Goal: Information Seeking & Learning: Learn about a topic

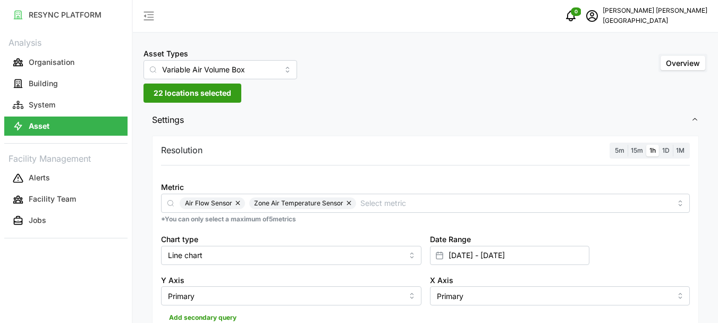
click at [273, 112] on span "Settings" at bounding box center [421, 120] width 539 height 26
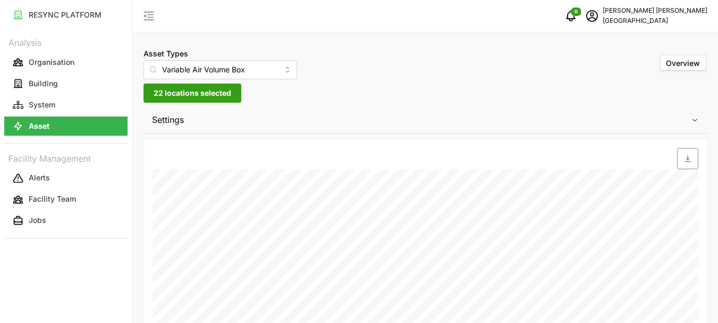
click at [310, 101] on div "Asset Types Variable Air Volume Box Overview 22 locations selected Settings Res…" at bounding box center [425, 202] width 585 height 405
click at [188, 91] on span "22 locations selected" at bounding box center [193, 93] width 78 height 18
click at [175, 92] on span "22 locations selected" at bounding box center [193, 93] width 78 height 18
click at [163, 94] on span "22 locations selected" at bounding box center [193, 93] width 78 height 18
click at [85, 128] on button "Asset" at bounding box center [65, 125] width 123 height 19
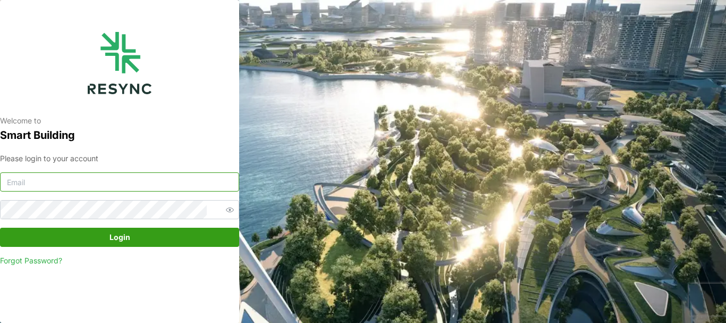
type input "chandramohan@primustech.com.sg"
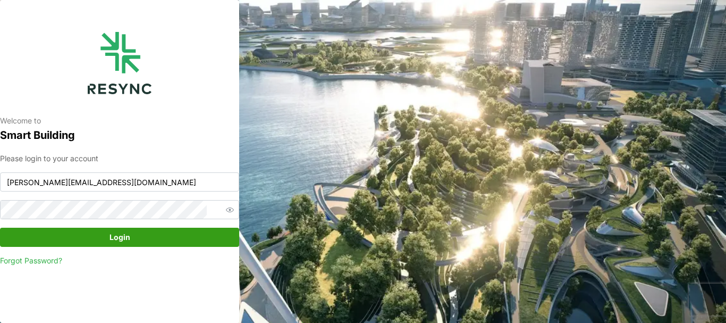
click at [133, 239] on span "Login" at bounding box center [119, 237] width 219 height 18
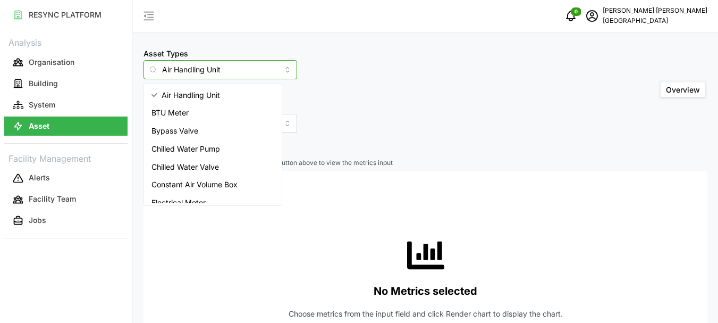
click at [220, 69] on input "Air Handling Unit" at bounding box center [221, 69] width 154 height 19
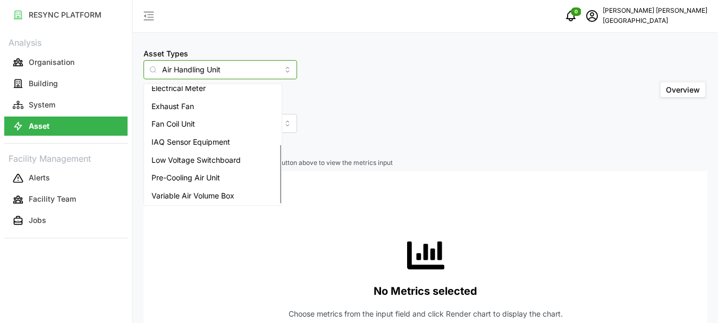
scroll to position [116, 0]
click at [204, 192] on span "Variable Air Volume Box" at bounding box center [192, 194] width 83 height 12
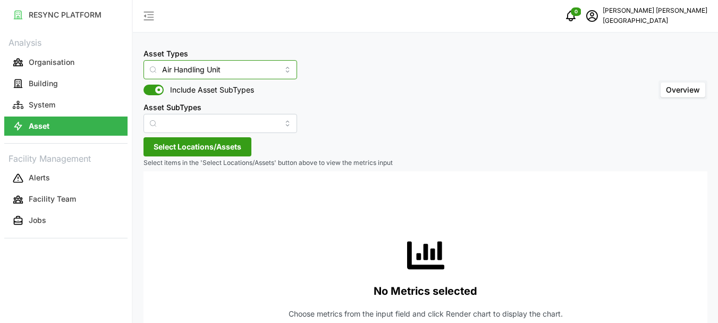
type input "Variable Air Volume Box"
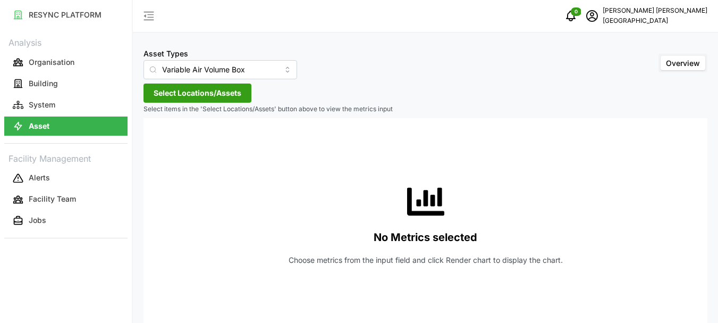
click at [216, 92] on span "Select Locations/Assets" at bounding box center [198, 93] width 88 height 18
click at [159, 142] on icon at bounding box center [157, 141] width 9 height 9
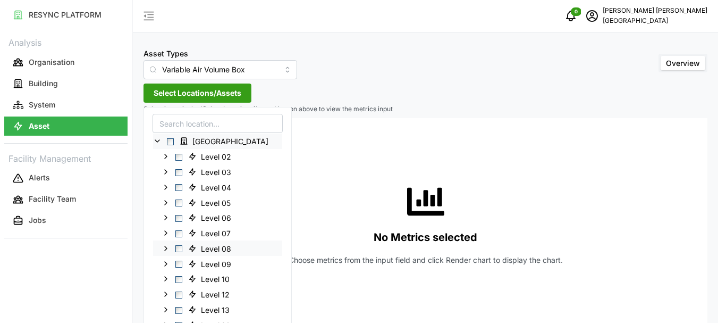
click at [179, 251] on span "Select Level 08" at bounding box center [178, 248] width 7 height 7
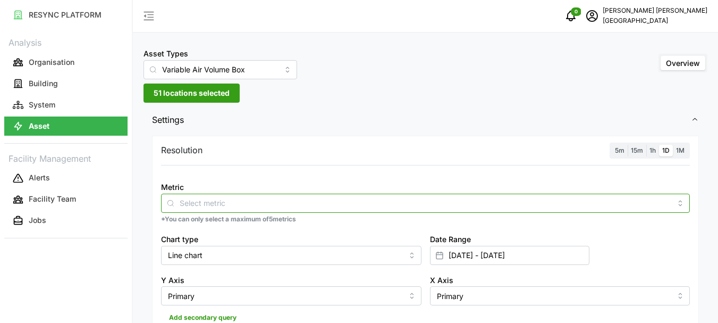
click at [374, 194] on div at bounding box center [425, 202] width 529 height 19
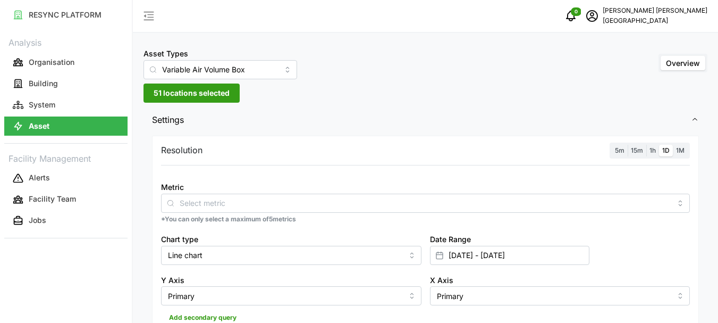
click at [636, 150] on span "15m" at bounding box center [637, 150] width 12 height 8
click at [628, 145] on input "15m" at bounding box center [628, 145] width 0 height 0
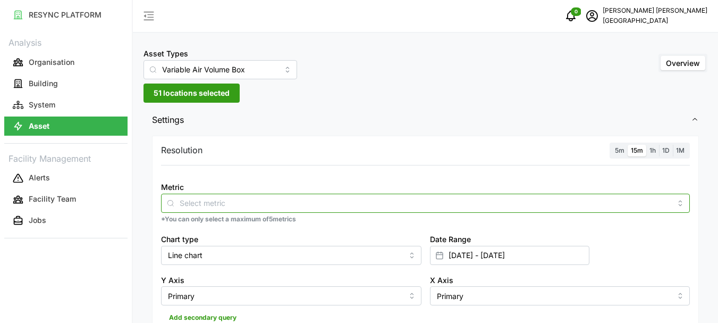
click at [203, 199] on input "Metric" at bounding box center [426, 203] width 492 height 12
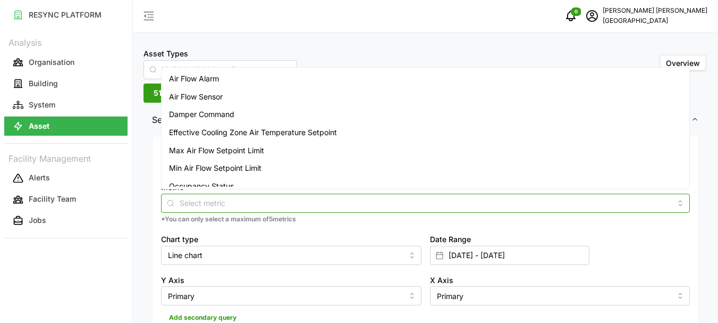
click at [210, 94] on span "Air Flow Sensor" at bounding box center [196, 97] width 54 height 12
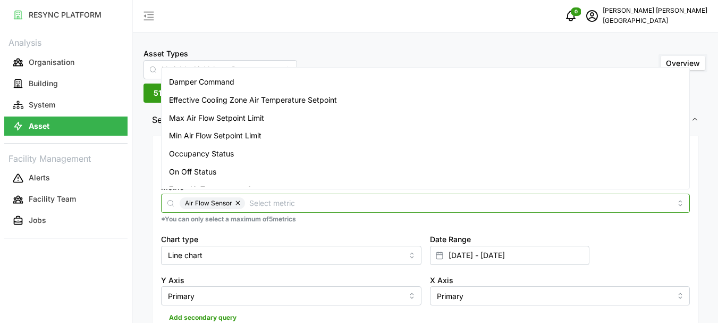
scroll to position [44, 0]
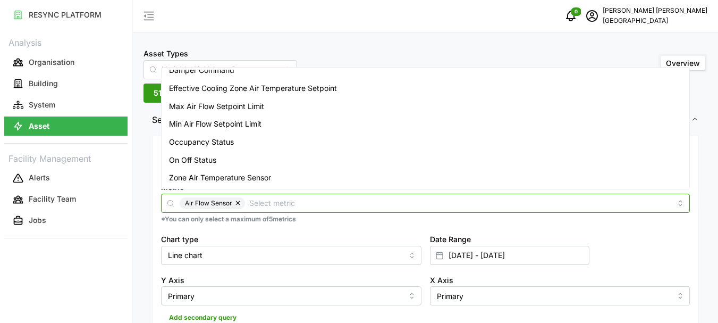
click at [226, 175] on span "Zone Air Temperature Sensor" at bounding box center [220, 178] width 102 height 12
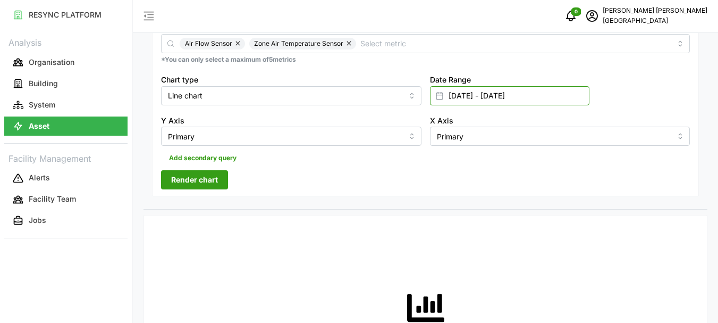
click at [450, 95] on input "[DATE] - [DATE]" at bounding box center [509, 95] width 159 height 19
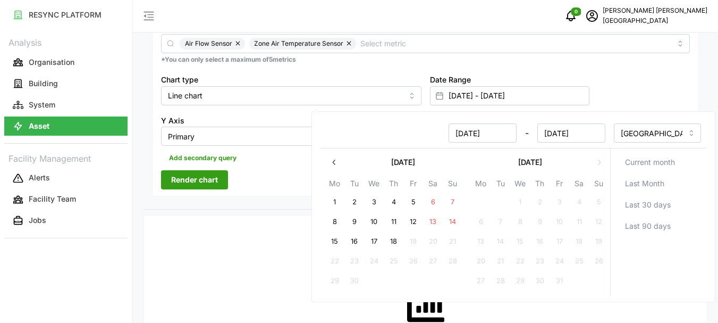
click at [396, 241] on button "18" at bounding box center [393, 241] width 19 height 19
type input "17 Sep 2025 - 18 Sep 2025"
type input "18 Sep 2025"
click at [396, 246] on button "18" at bounding box center [393, 241] width 19 height 19
type input "18 Sep 2025 - 18 Sep 2025"
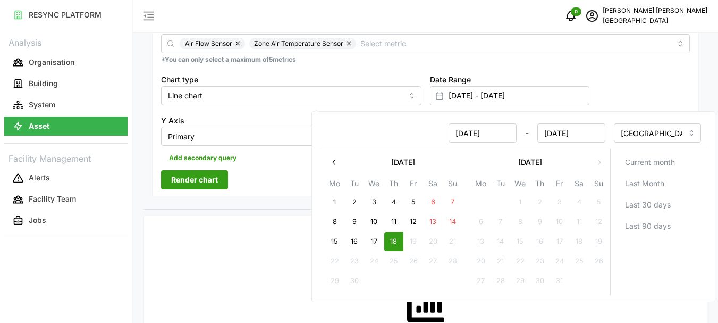
type input "18 Sep 2025"
click at [396, 246] on button "18" at bounding box center [393, 241] width 19 height 19
click at [205, 179] on span "Render chart" at bounding box center [194, 180] width 47 height 18
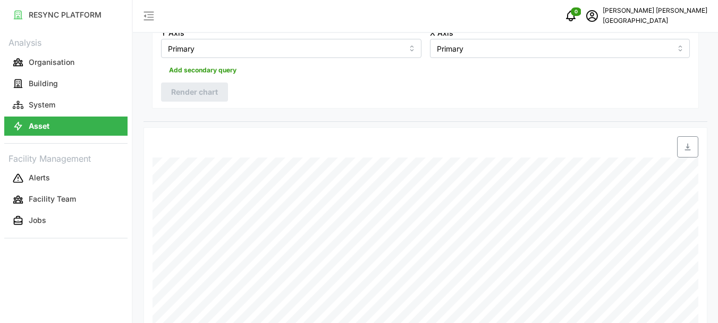
scroll to position [318, 0]
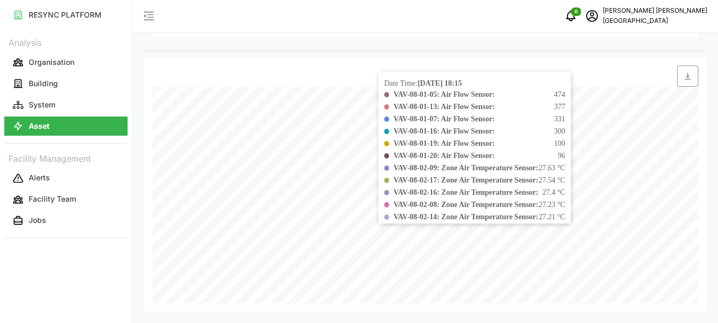
click at [565, 193] on span "27.4 °C" at bounding box center [553, 192] width 23 height 11
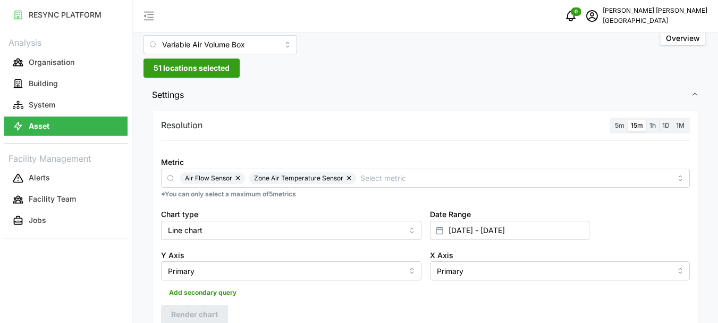
scroll to position [0, 0]
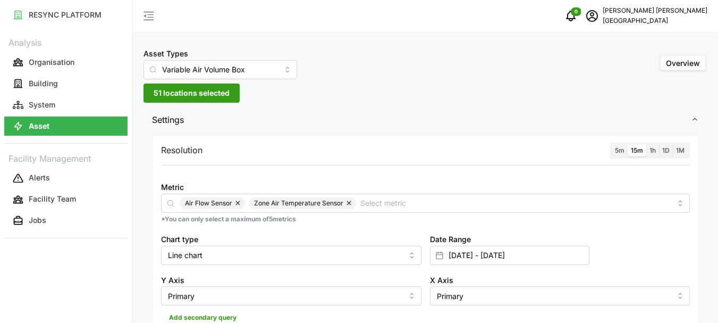
click at [197, 97] on span "51 locations selected" at bounding box center [192, 93] width 76 height 18
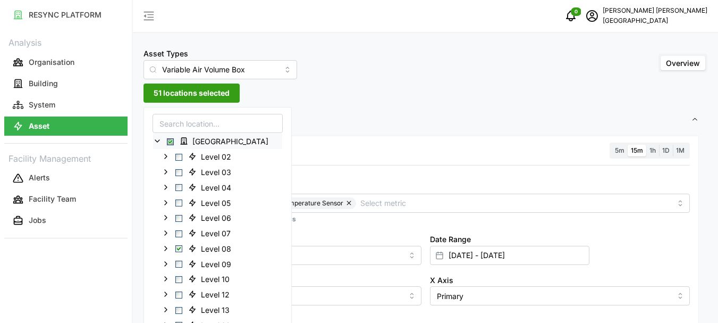
click at [171, 142] on span "Select Office Tower" at bounding box center [170, 141] width 7 height 7
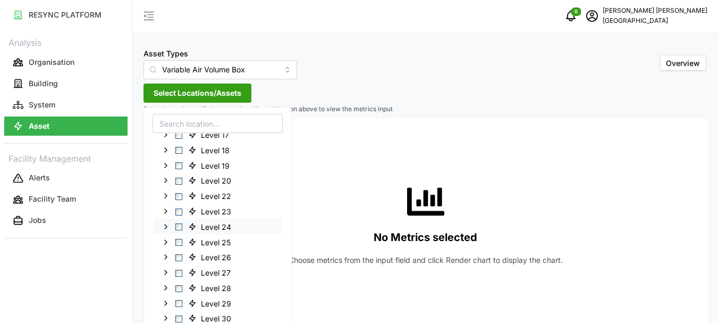
scroll to position [213, 0]
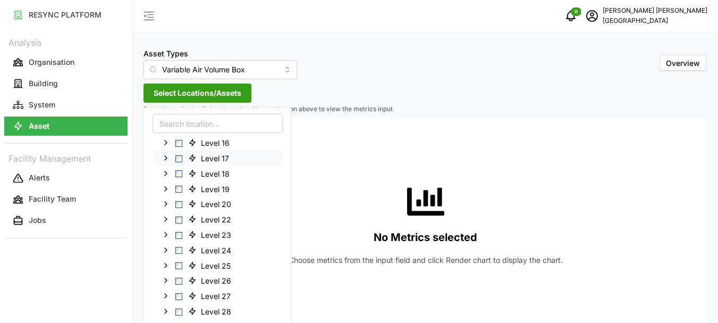
click at [179, 160] on span "Select Level 17" at bounding box center [178, 158] width 7 height 7
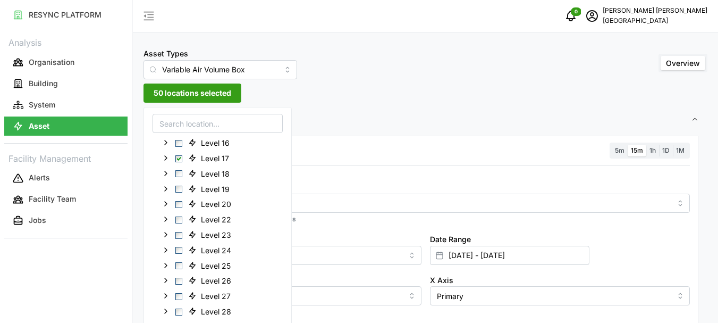
click at [191, 96] on span "50 locations selected" at bounding box center [193, 93] width 78 height 18
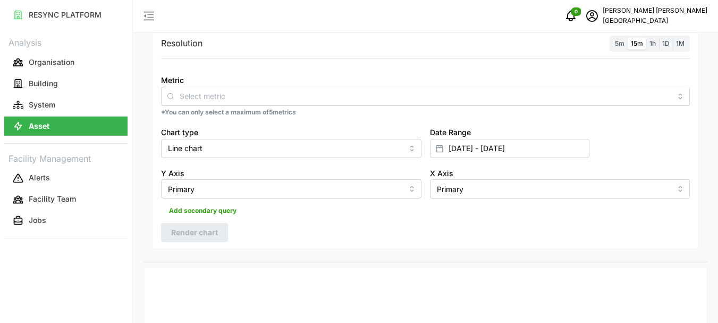
scroll to position [106, 0]
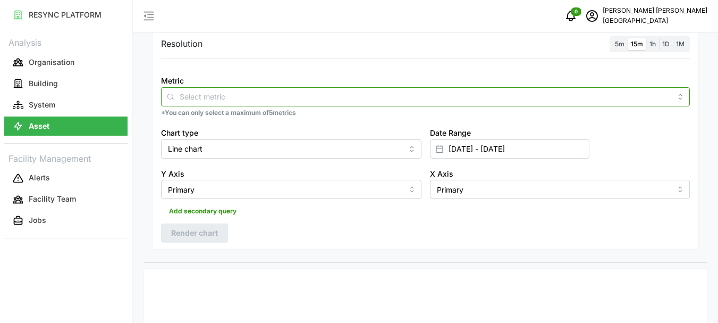
click at [217, 98] on input "Metric" at bounding box center [426, 96] width 492 height 12
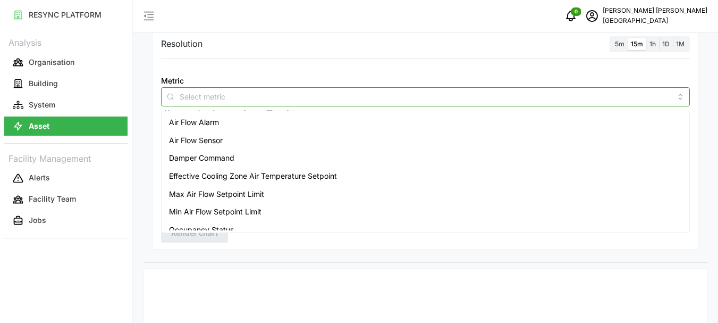
click at [208, 138] on span "Air Flow Sensor" at bounding box center [196, 140] width 54 height 12
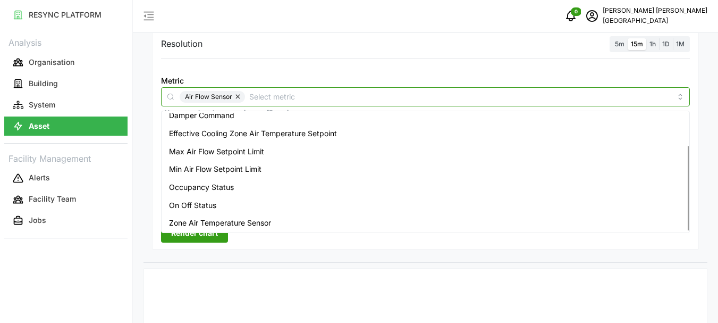
scroll to position [44, 0]
click at [215, 220] on span "Zone Air Temperature Sensor" at bounding box center [220, 221] width 102 height 12
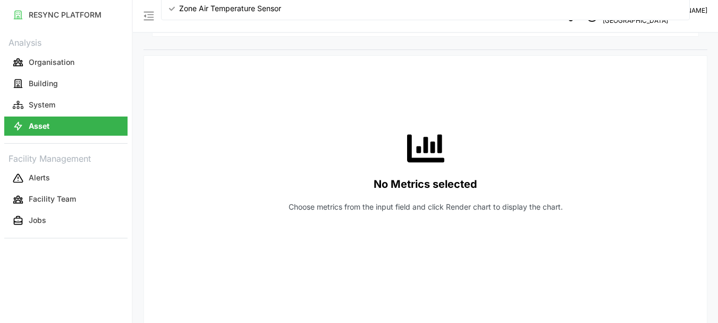
scroll to position [106, 0]
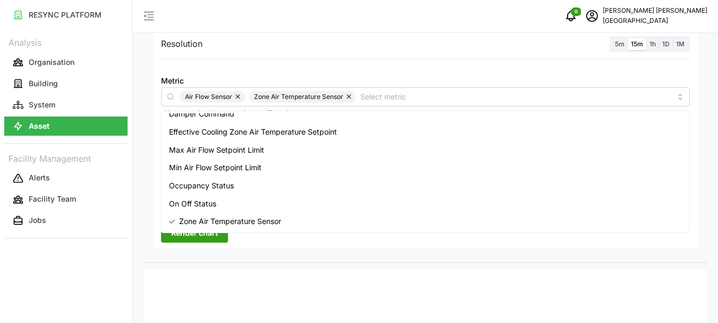
click at [635, 44] on span "15m" at bounding box center [637, 44] width 12 height 8
click at [628, 38] on input "15m" at bounding box center [628, 38] width 0 height 0
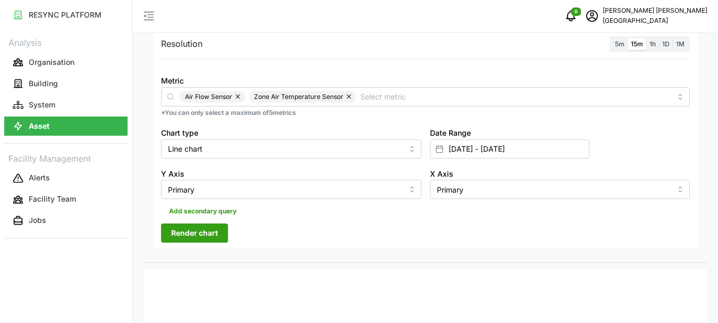
click at [204, 232] on span "Render chart" at bounding box center [194, 233] width 47 height 18
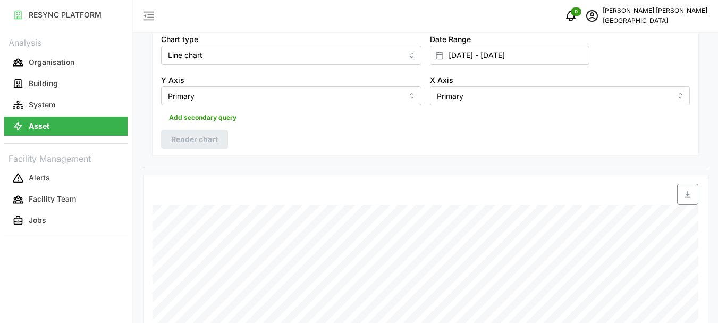
scroll to position [265, 0]
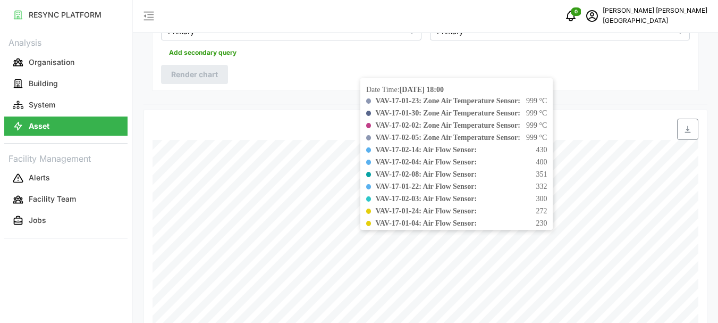
click at [547, 195] on div "VAV-17-02-03: Air Flow Sensor: 300" at bounding box center [461, 198] width 172 height 11
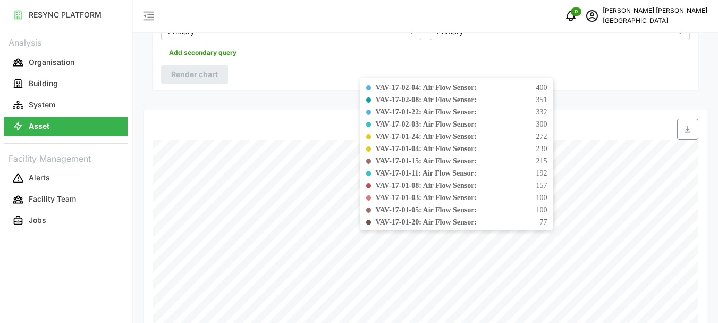
scroll to position [53, 0]
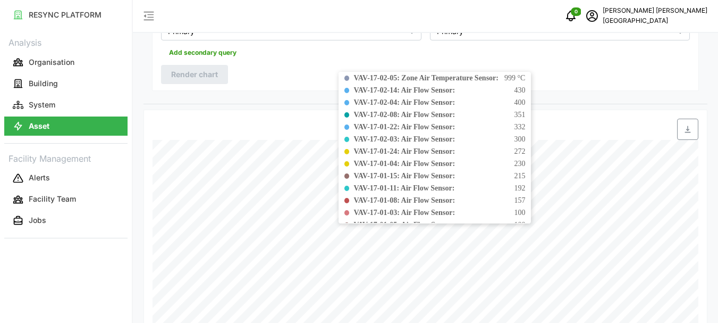
click at [531, 182] on div "Date Time: 18-09-2025 18:00 VAV-17-01-23: Zone Air Temperature Sensor: 999 °C V…" at bounding box center [435, 147] width 192 height 151
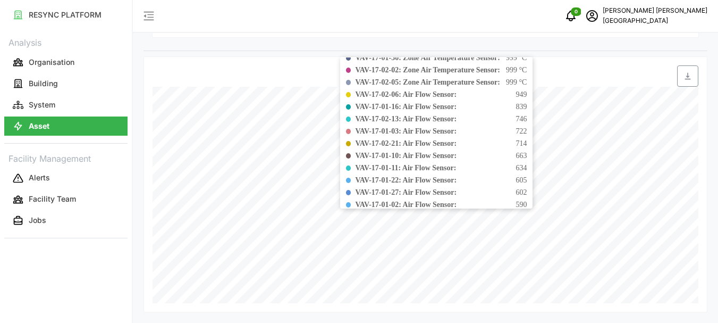
scroll to position [0, 0]
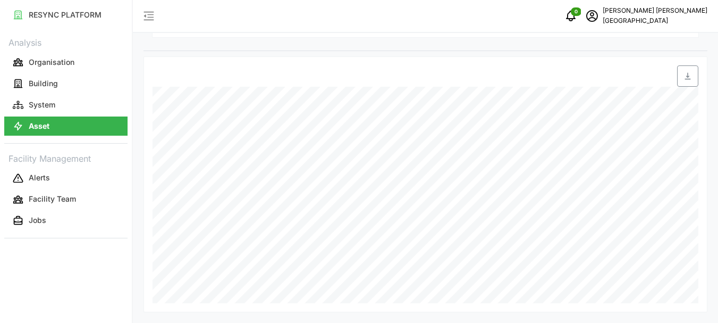
click at [675, 18] on p "[GEOGRAPHIC_DATA]" at bounding box center [655, 21] width 105 height 10
click at [633, 78] on div "Logout" at bounding box center [660, 80] width 75 height 12
